Goal: Task Accomplishment & Management: Use online tool/utility

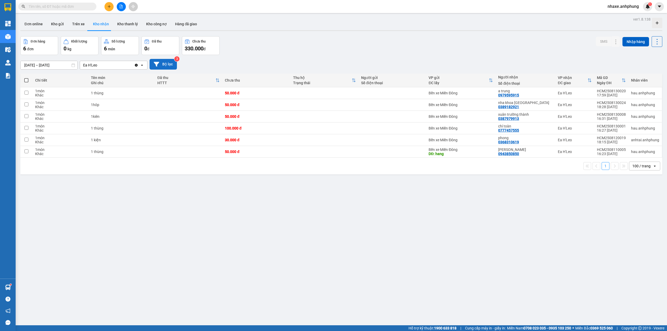
click at [167, 64] on button "Bộ lọc" at bounding box center [162, 64] width 27 height 11
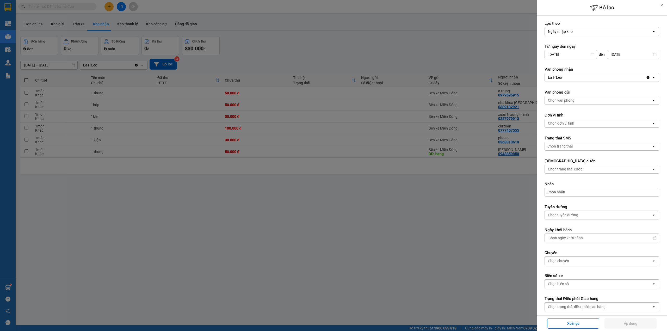
click at [593, 78] on div "Ea H'Leo" at bounding box center [594, 77] width 101 height 8
click at [592, 111] on form "Lọc theo Ngày nhập kho open Từ ngày đến [DATE] Press the down arrow key to inte…" at bounding box center [601, 170] width 115 height 298
click at [588, 101] on div "Chọn văn phòng" at bounding box center [597, 100] width 107 height 8
click at [587, 110] on div "Bến xe Miền Đông" at bounding box center [598, 111] width 109 height 9
click at [619, 327] on button "Áp dụng" at bounding box center [630, 323] width 52 height 10
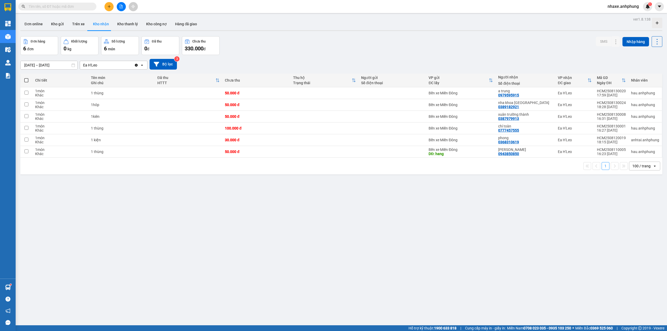
click at [635, 168] on div "100 / trang" at bounding box center [641, 165] width 18 height 5
click at [632, 218] on span "80 / trang" at bounding box center [636, 215] width 17 height 5
click at [165, 63] on button "Bộ lọc" at bounding box center [162, 64] width 27 height 11
click at [165, 65] on button "Bộ lọc" at bounding box center [162, 64] width 27 height 11
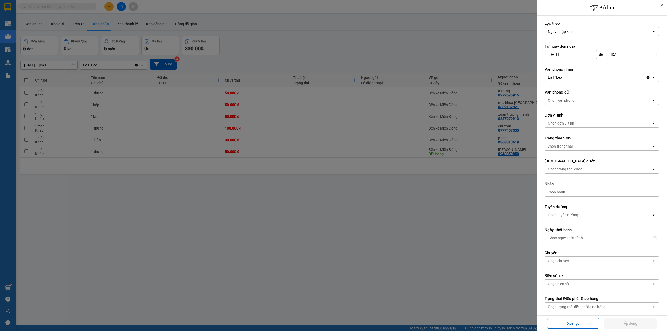
click at [56, 21] on div at bounding box center [333, 165] width 667 height 331
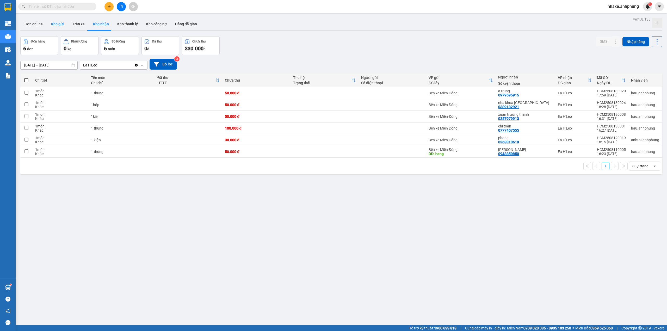
click at [61, 24] on button "Kho gửi" at bounding box center [57, 24] width 21 height 12
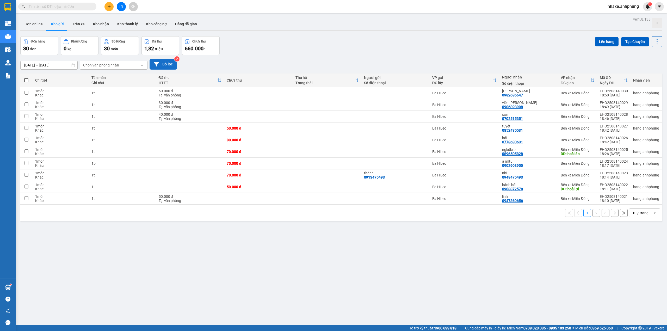
click at [163, 64] on button "Bộ lọc" at bounding box center [162, 64] width 27 height 11
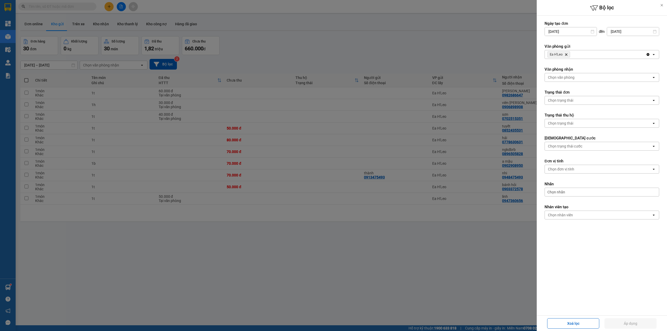
click at [570, 78] on div "Chọn văn phòng" at bounding box center [561, 77] width 27 height 5
click at [567, 89] on span "Bến xe Miền Đông" at bounding box center [564, 88] width 32 height 5
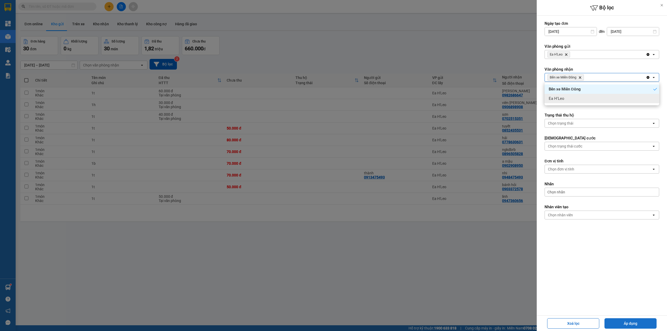
click at [624, 319] on button "Áp dụng" at bounding box center [630, 323] width 52 height 10
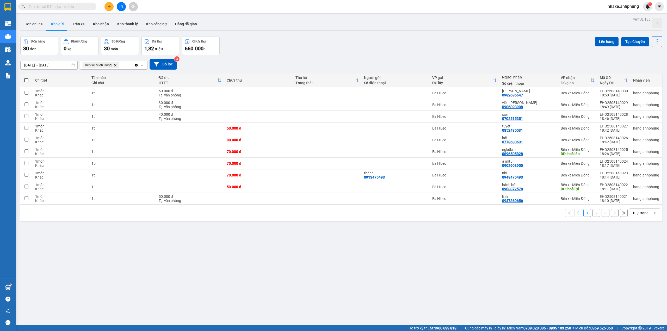
click at [641, 214] on div "10 / trang" at bounding box center [640, 212] width 16 height 5
click at [644, 271] on span "100 / trang" at bounding box center [637, 272] width 19 height 5
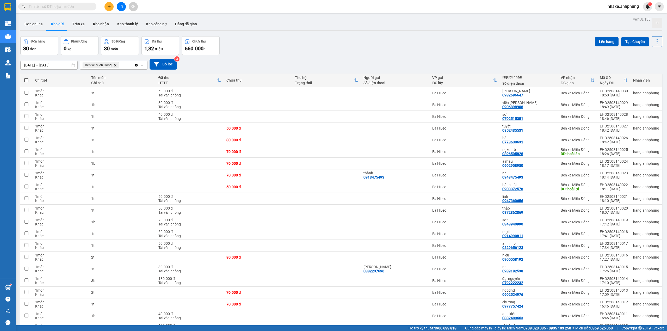
click at [25, 80] on span at bounding box center [26, 80] width 4 height 4
click at [26, 78] on input "checkbox" at bounding box center [26, 78] width 0 height 0
checkbox input "true"
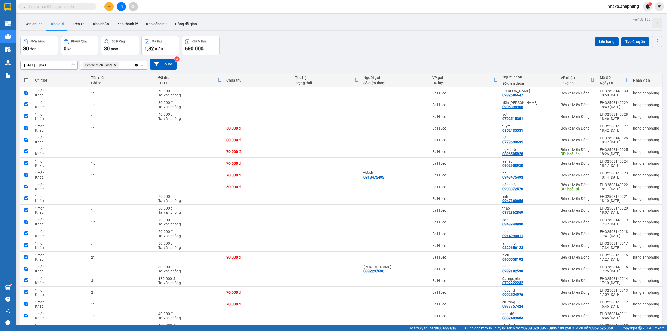
checkbox input "true"
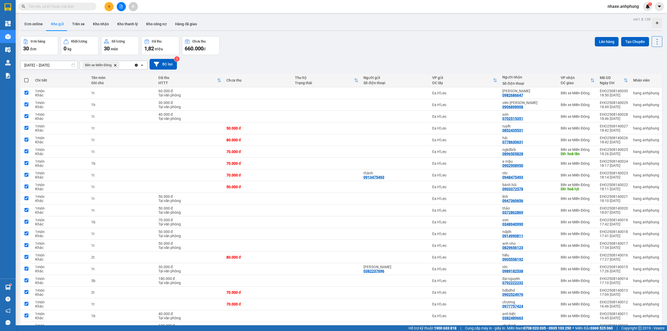
checkbox input "true"
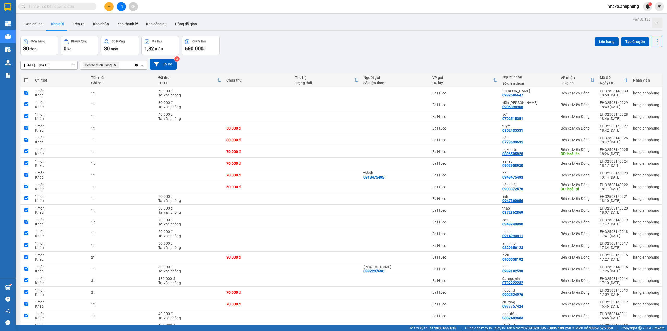
checkbox input "true"
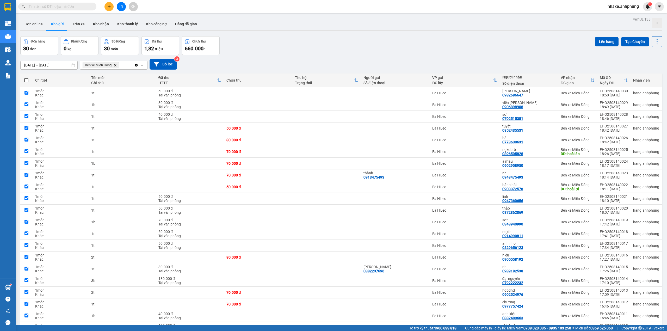
checkbox input "true"
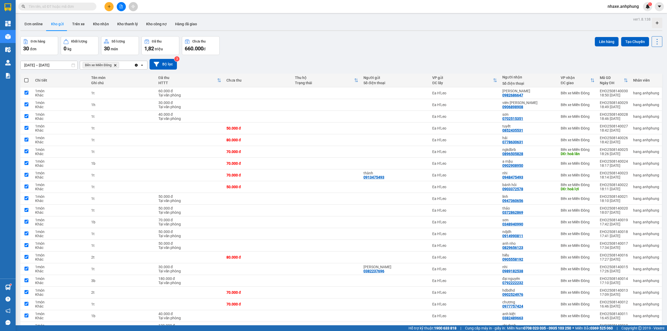
checkbox input "true"
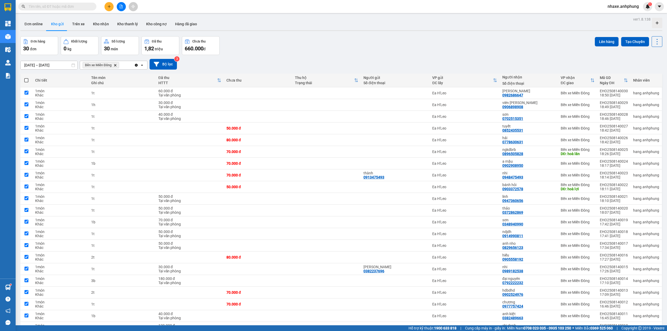
checkbox input "true"
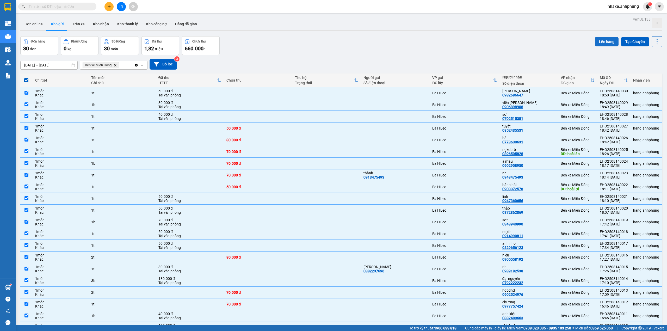
click at [608, 42] on button "Lên hàng" at bounding box center [606, 41] width 24 height 9
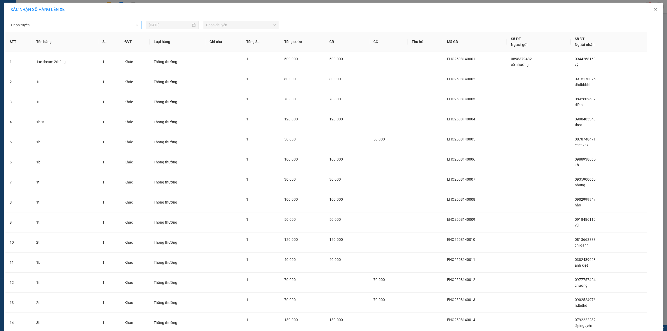
click at [83, 23] on span "Chọn tuyến" at bounding box center [74, 25] width 127 height 8
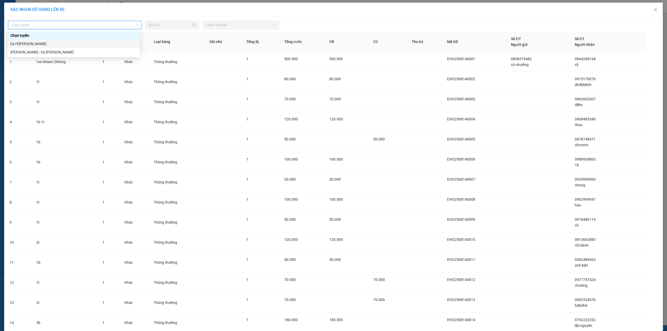
click at [57, 45] on div "Ea H'[PERSON_NAME]" at bounding box center [73, 44] width 126 height 6
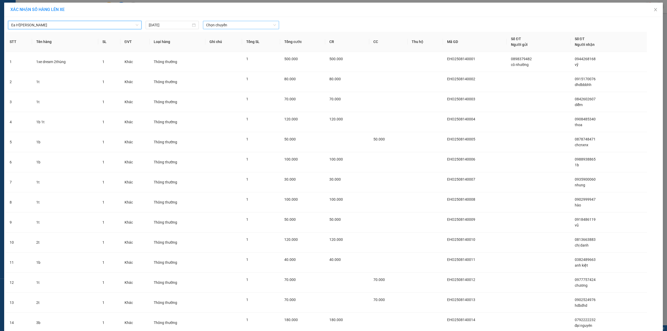
click at [225, 26] on span "Chọn chuyến" at bounding box center [241, 25] width 70 height 8
click at [229, 50] on div "19:01 (TC) - 47B-029.89" at bounding box center [224, 52] width 41 height 6
click at [229, 50] on th "Ghi chú" at bounding box center [223, 42] width 36 height 20
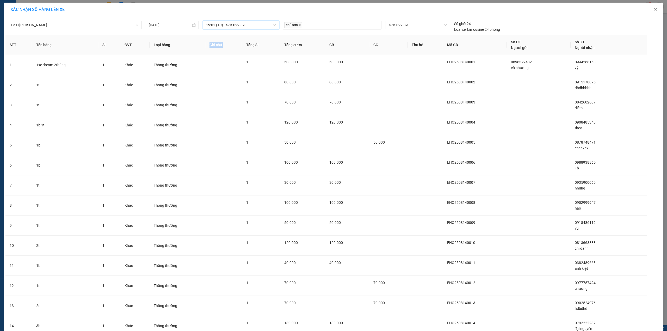
click at [229, 50] on th "Ghi chú" at bounding box center [223, 45] width 36 height 20
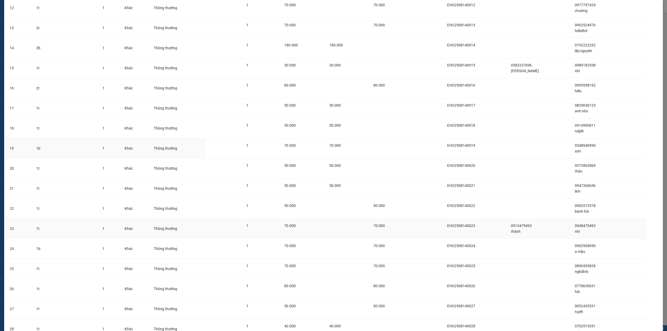
scroll to position [367, 0]
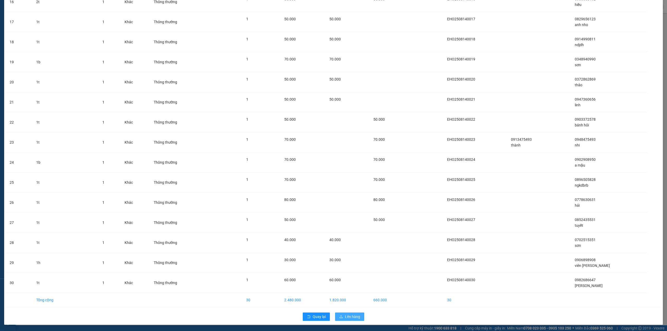
click at [342, 316] on button "Lên hàng" at bounding box center [349, 316] width 29 height 8
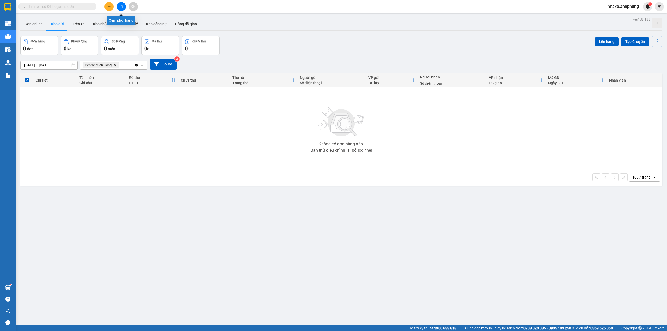
click at [122, 5] on icon "file-add" at bounding box center [121, 7] width 3 height 4
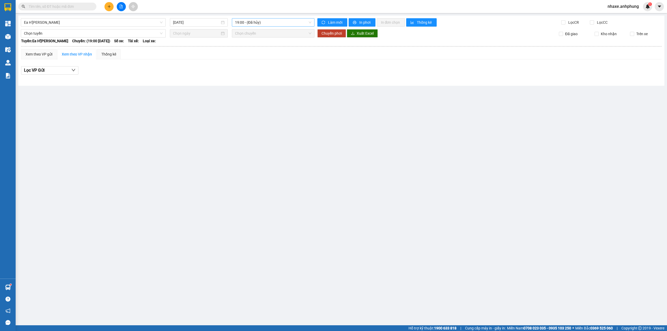
click at [256, 23] on span "19:00 - (Đã hủy)" at bounding box center [273, 22] width 77 height 8
click at [260, 49] on div "19:01 (TC) - 47B-029.89" at bounding box center [255, 50] width 41 height 6
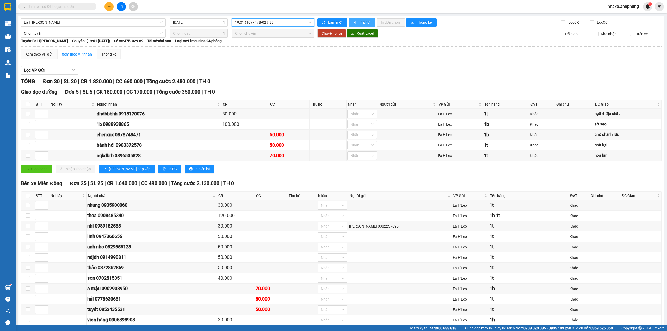
click at [359, 21] on span "In phơi" at bounding box center [365, 23] width 12 height 6
